Goal: Information Seeking & Learning: Learn about a topic

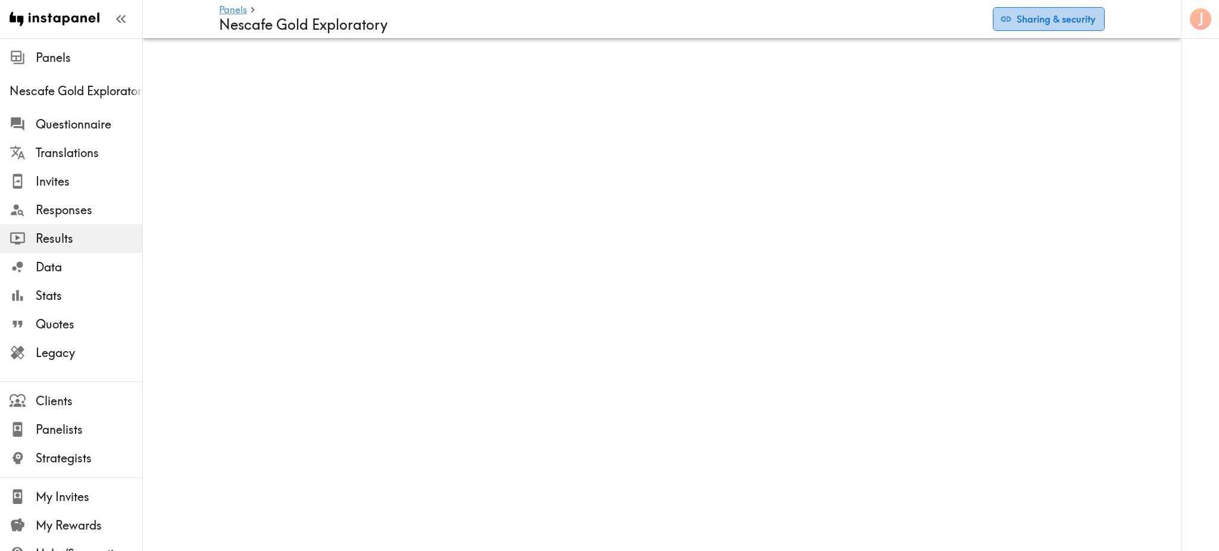
click at [1041, 24] on button "Sharing & security" at bounding box center [1049, 19] width 112 height 24
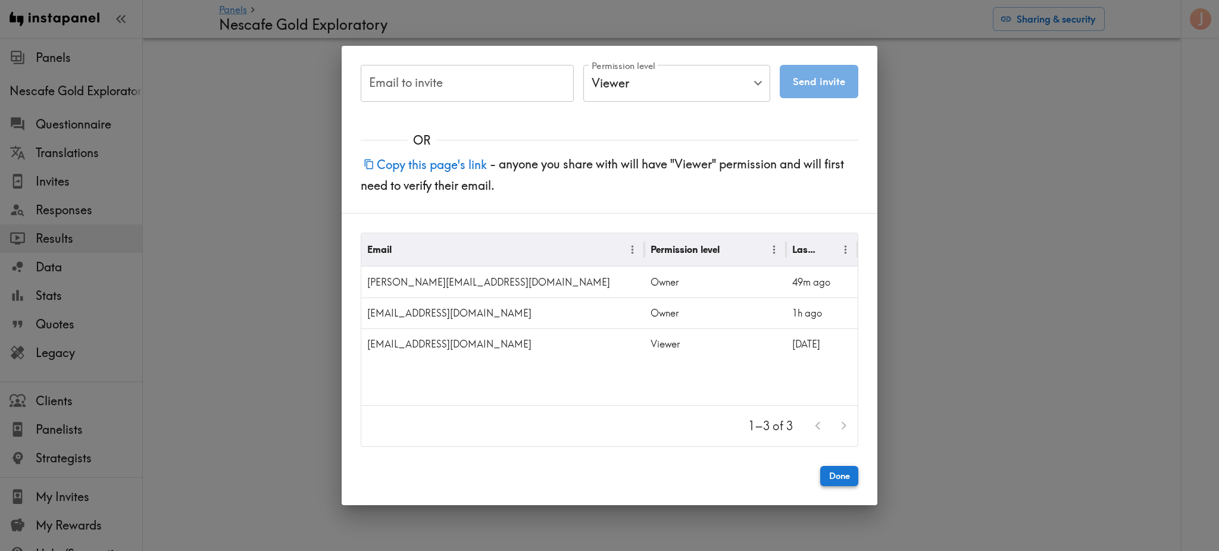
click at [841, 470] on button "Done" at bounding box center [839, 476] width 38 height 20
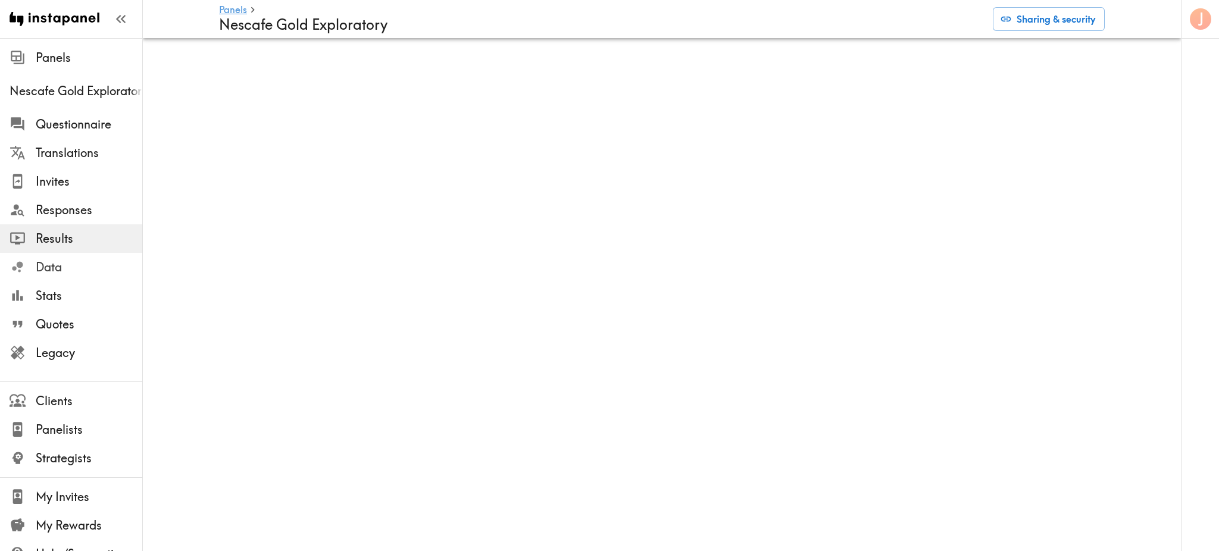
click at [55, 268] on span "Data" at bounding box center [89, 267] width 107 height 17
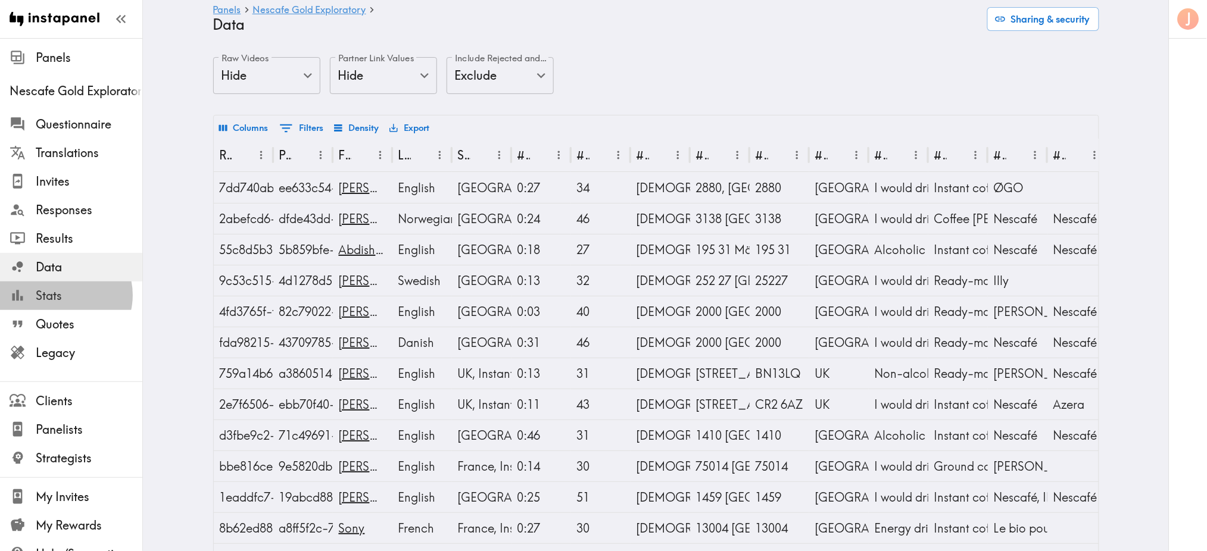
click at [63, 295] on span "Stats" at bounding box center [89, 296] width 107 height 17
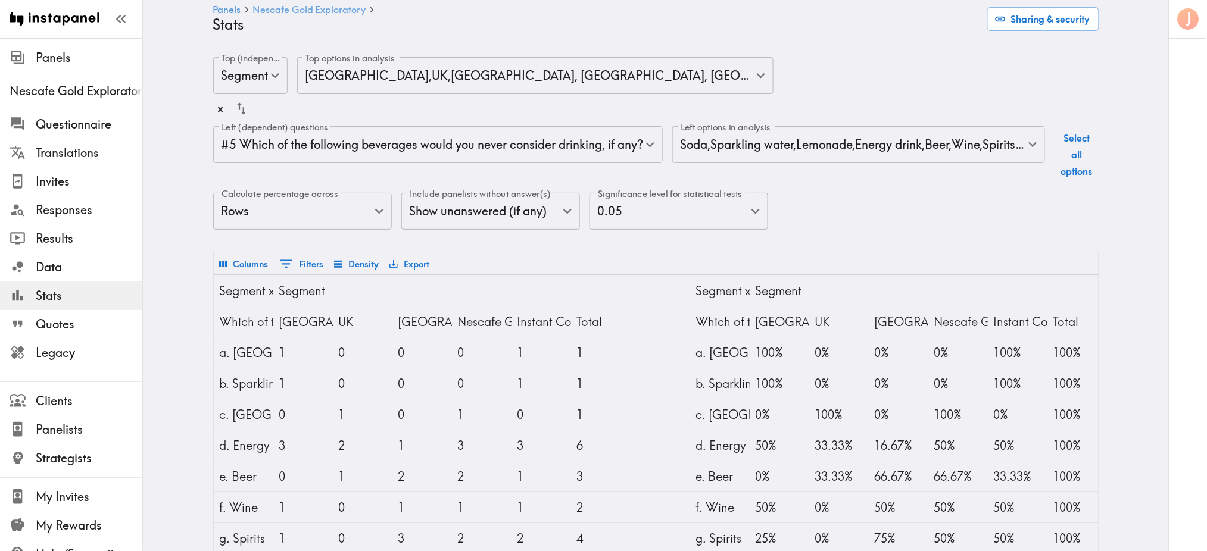
scroll to position [1, 0]
